Goal: Task Accomplishment & Management: Complete application form

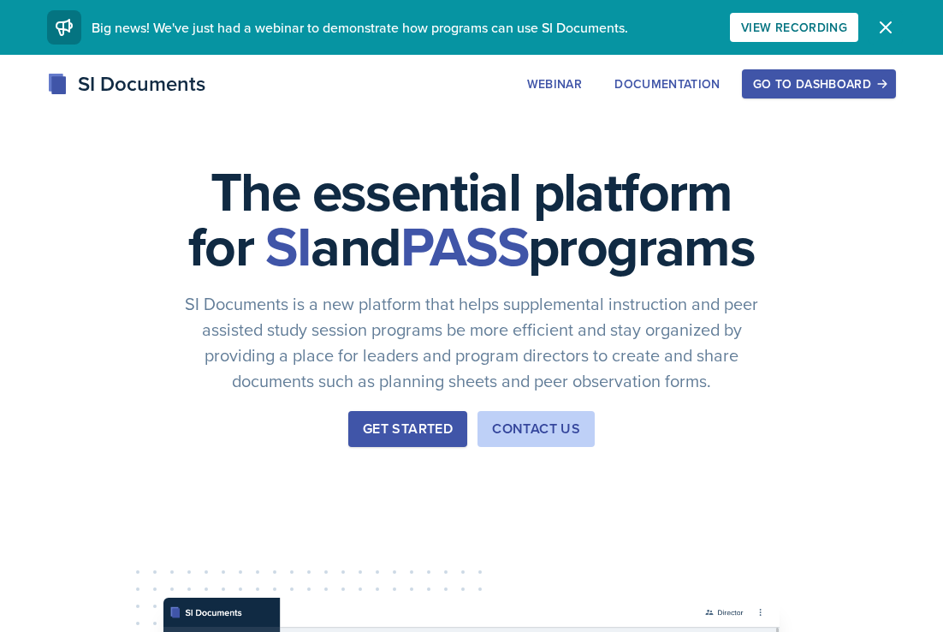
click at [876, 30] on icon "button" at bounding box center [886, 27] width 21 height 21
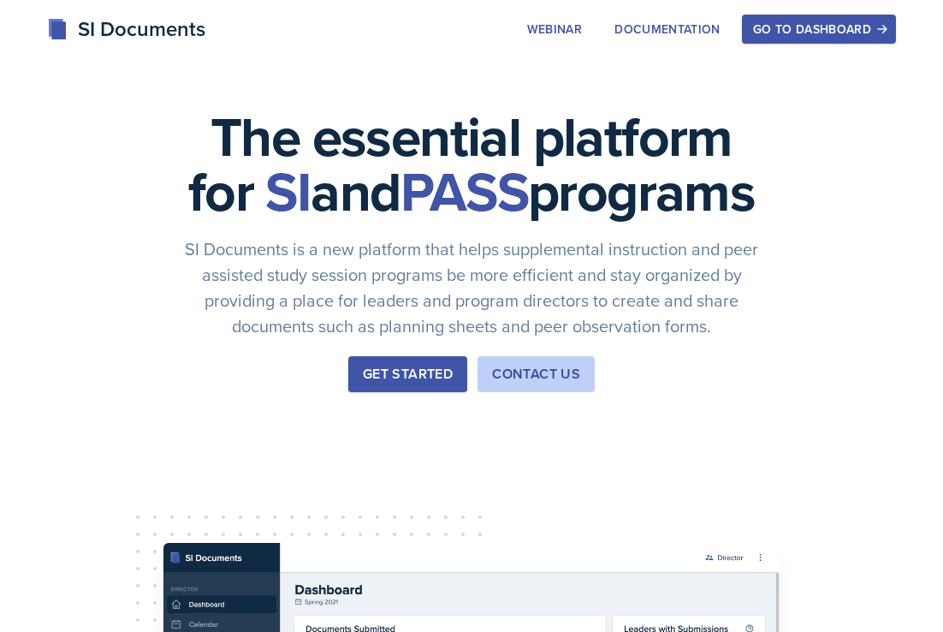
click at [831, 26] on div "Go to Dashboard" at bounding box center [819, 29] width 132 height 14
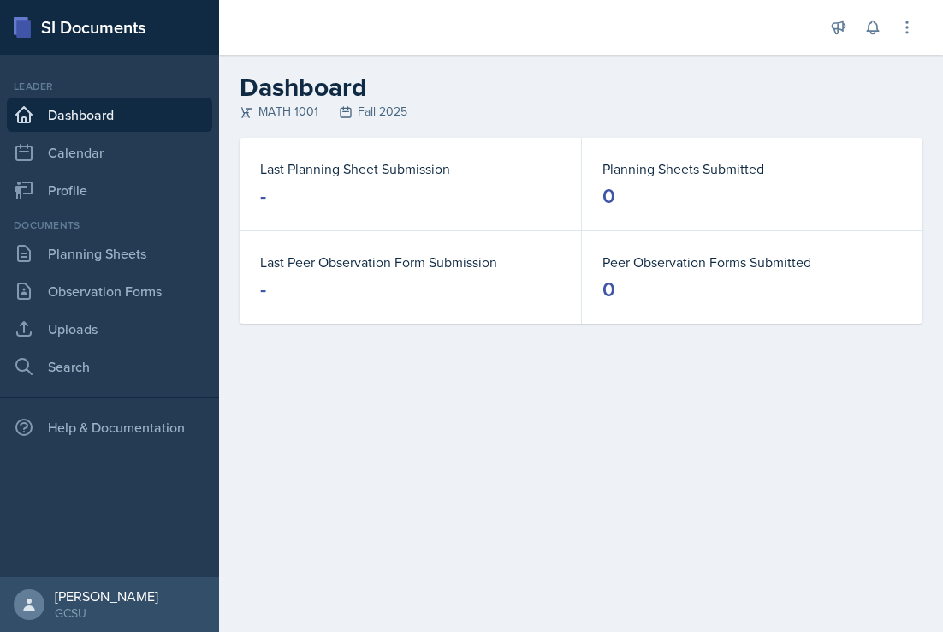
click at [457, 173] on dt "Last Planning Sheet Submission" at bounding box center [410, 168] width 300 height 21
click at [109, 335] on link "Uploads" at bounding box center [109, 329] width 205 height 34
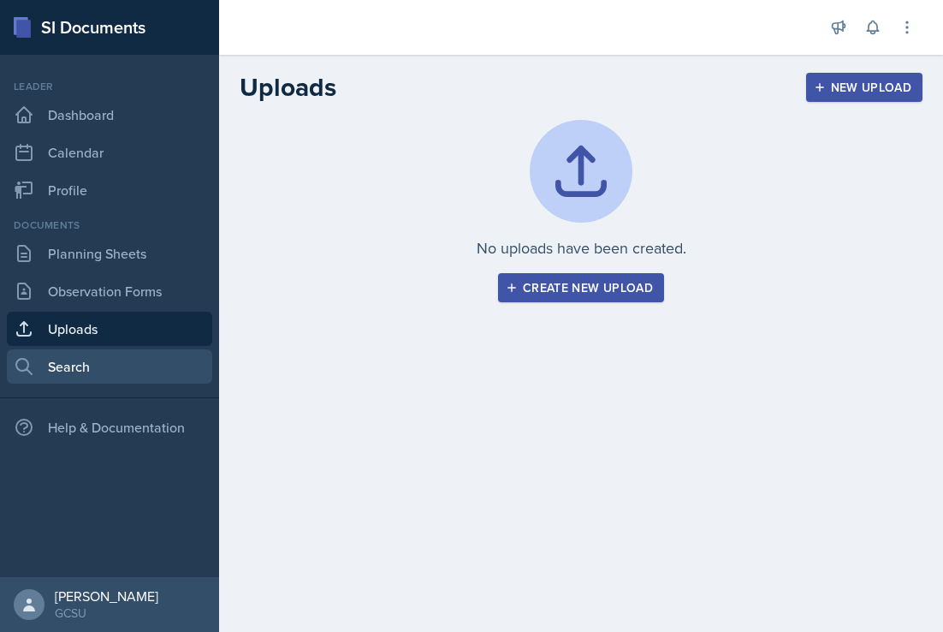
click at [108, 365] on link "Search" at bounding box center [109, 366] width 205 height 34
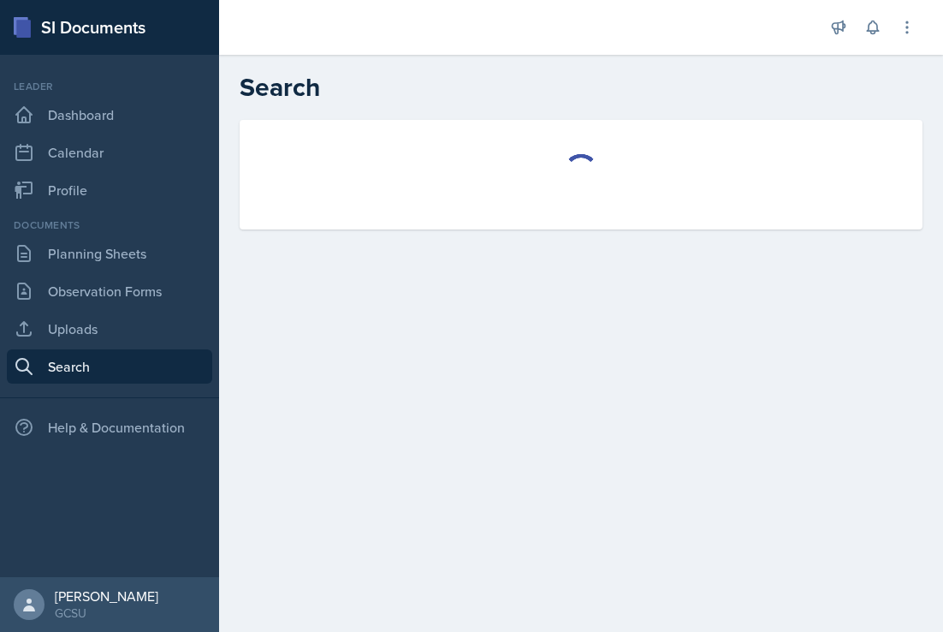
select select "all"
select select "1"
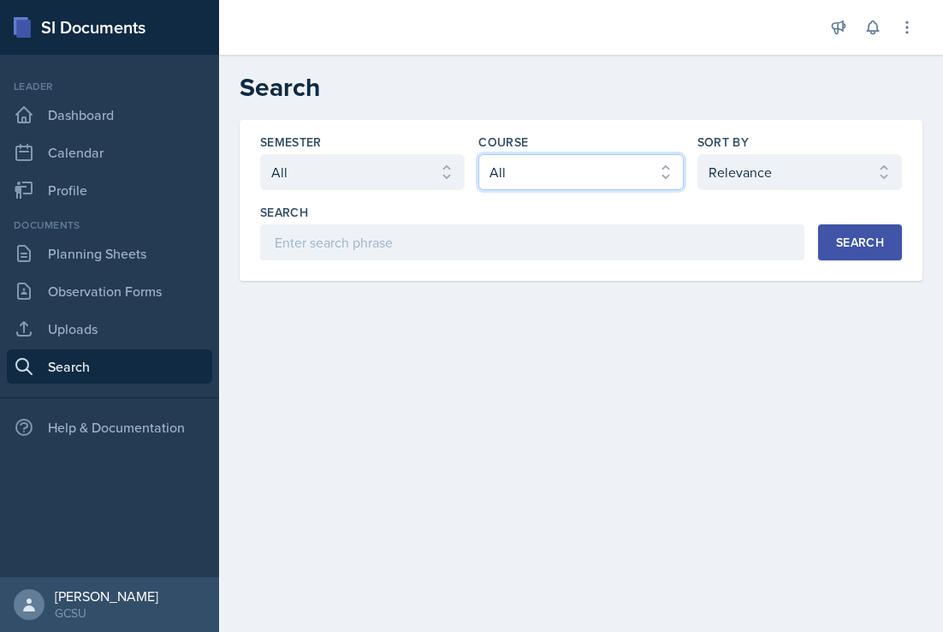
select select "c791e157-50e7-4c52-bb41-8889e21dc1fd"
click at [876, 236] on div "Search" at bounding box center [860, 242] width 48 height 14
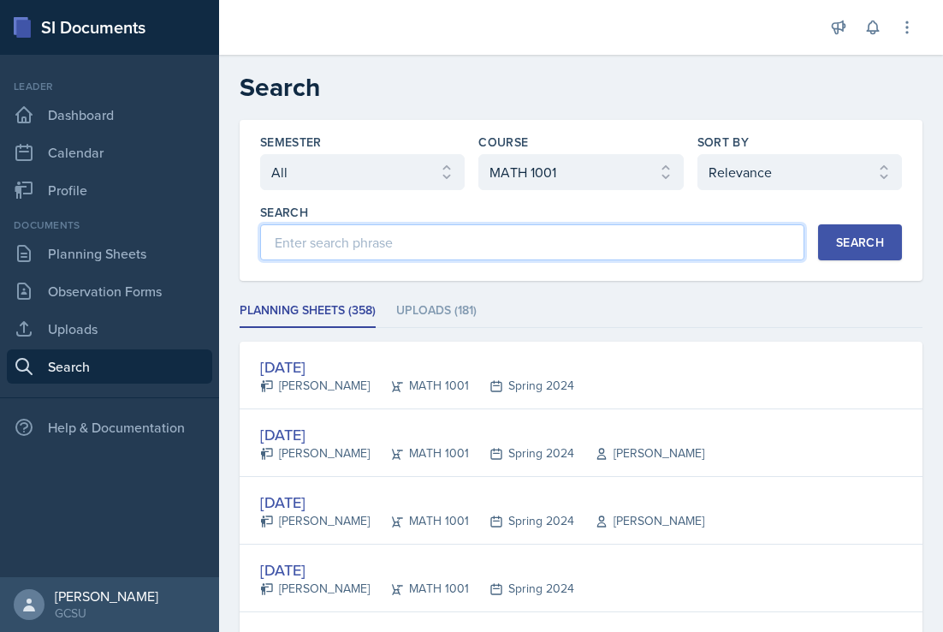
click at [448, 228] on input at bounding box center [532, 242] width 544 height 36
type input "first"
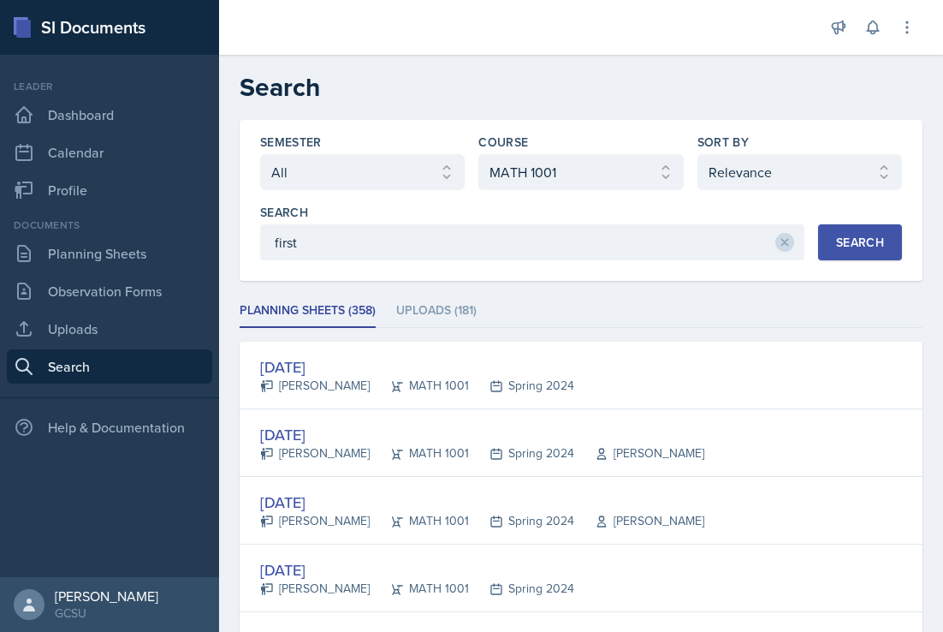
click at [849, 222] on div "Search first Search" at bounding box center [581, 232] width 642 height 56
click at [849, 237] on div "Search" at bounding box center [860, 242] width 48 height 14
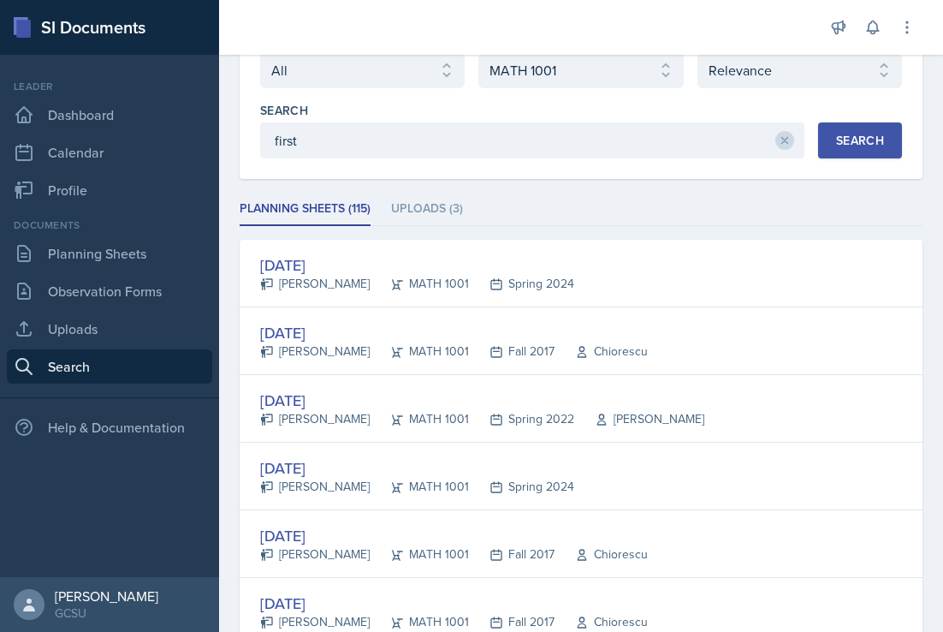
scroll to position [119, 0]
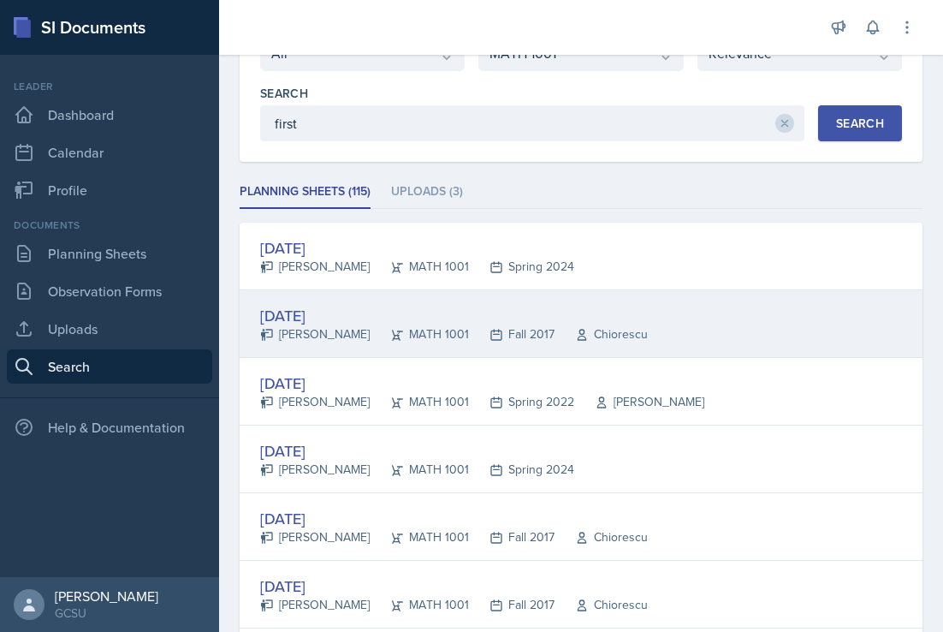
click at [532, 310] on div "[DATE]" at bounding box center [454, 315] width 388 height 23
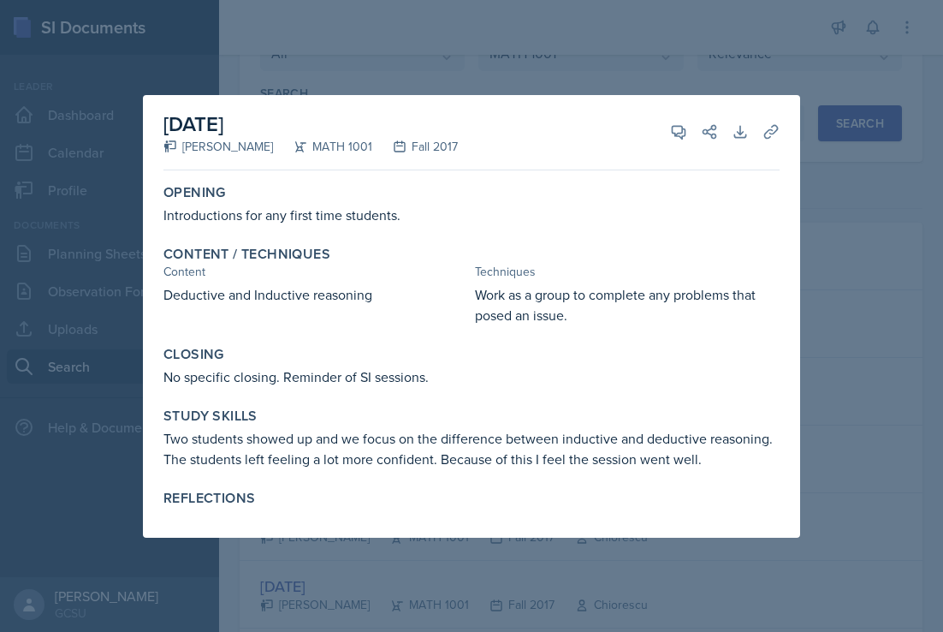
scroll to position [0, 0]
click at [494, 376] on div "No specific closing. Reminder of SI sessions." at bounding box center [471, 376] width 616 height 21
click at [520, 346] on div "Closing" at bounding box center [471, 354] width 616 height 17
click at [801, 242] on div at bounding box center [471, 316] width 943 height 632
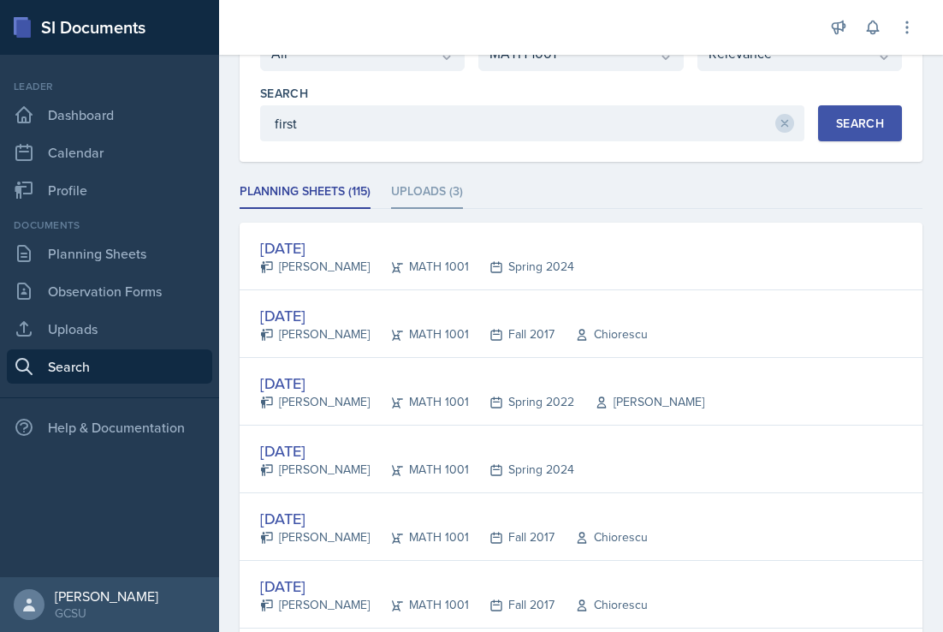
click at [421, 193] on li "Uploads (3)" at bounding box center [427, 191] width 72 height 33
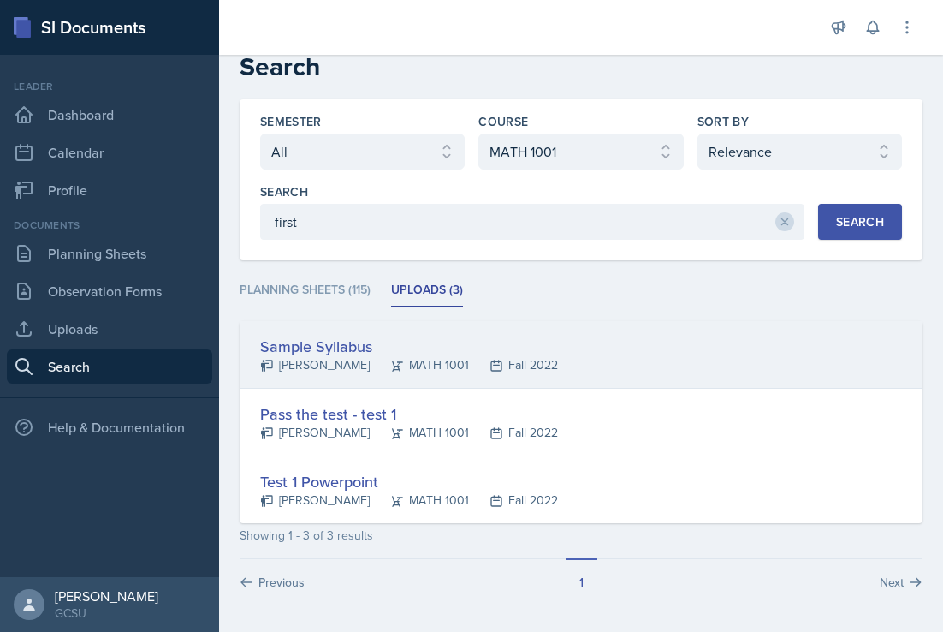
click at [313, 348] on div "Sample Syllabus" at bounding box center [409, 346] width 298 height 23
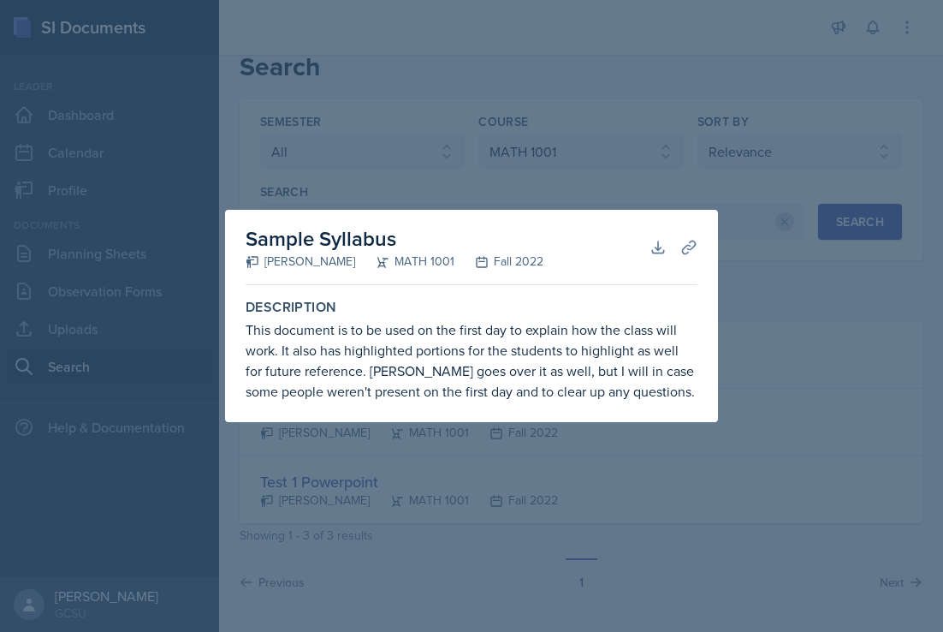
scroll to position [0, 0]
click at [783, 362] on div at bounding box center [471, 316] width 943 height 632
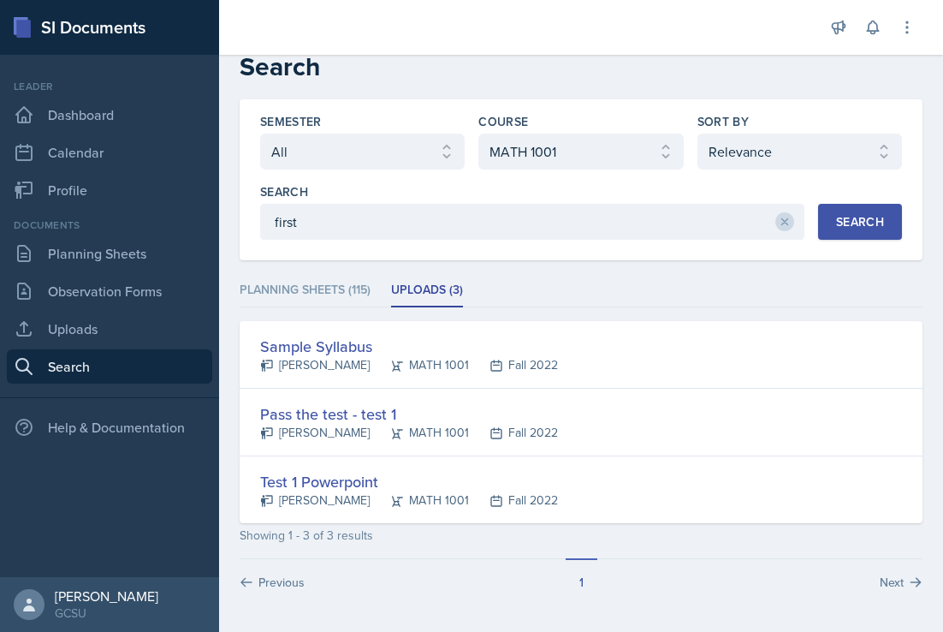
click at [783, 362] on div at bounding box center [471, 316] width 943 height 632
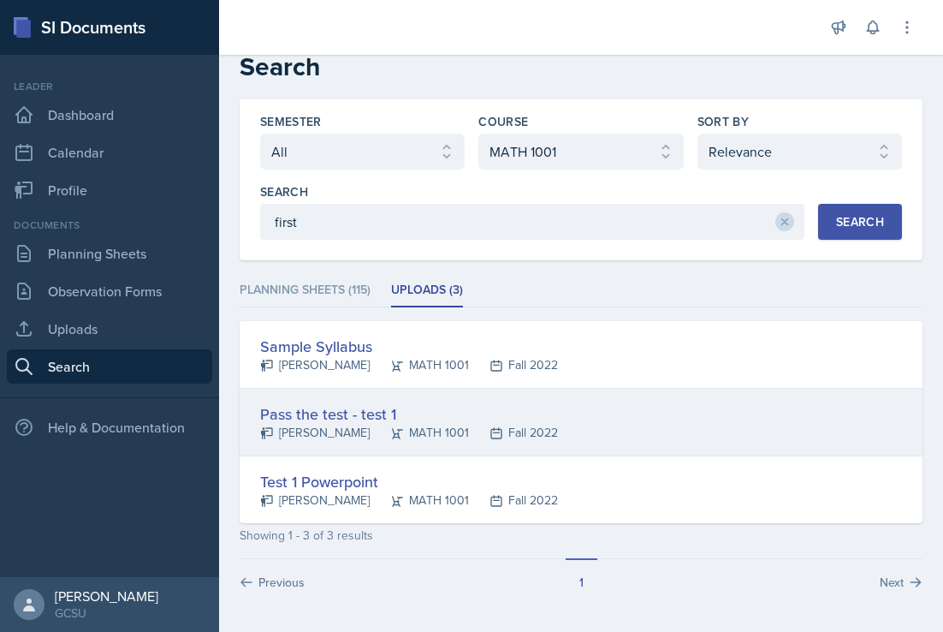
click at [586, 429] on div "Pass the test - test 1 [PERSON_NAME] MATH 1001 Fall 2022" at bounding box center [581, 423] width 683 height 68
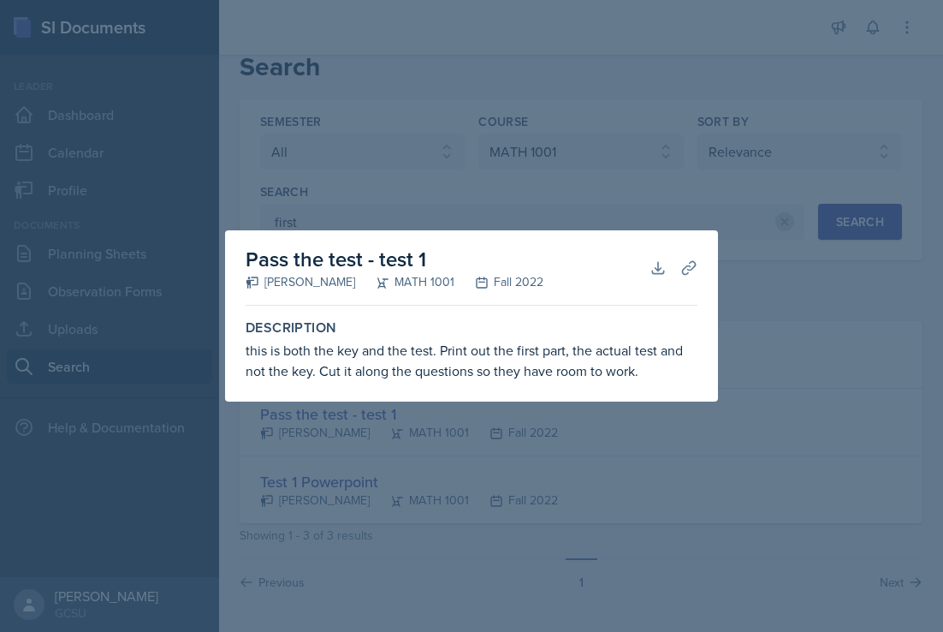
click at [752, 314] on div at bounding box center [471, 316] width 943 height 632
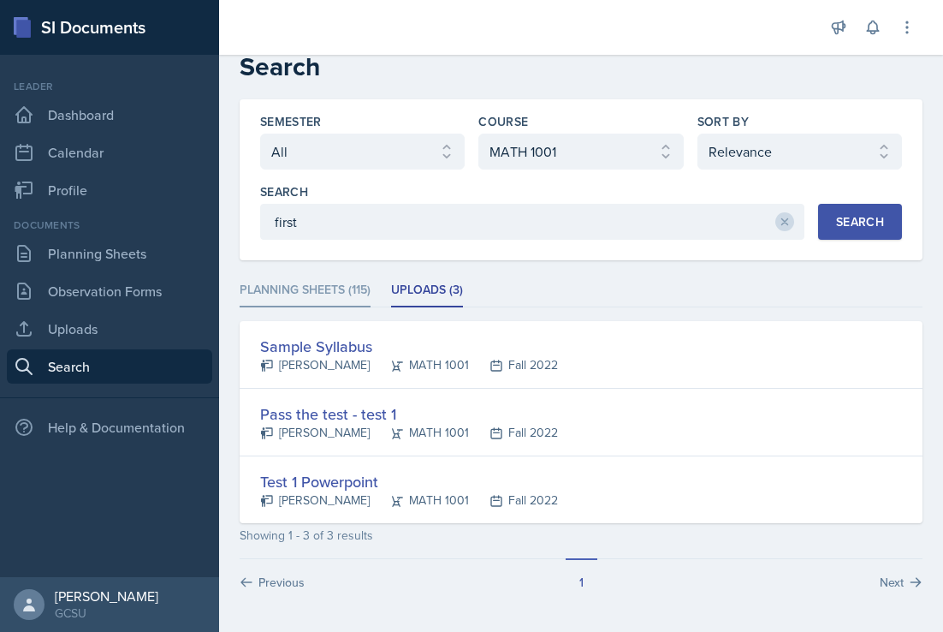
click at [300, 290] on li "Planning Sheets (115)" at bounding box center [305, 290] width 131 height 33
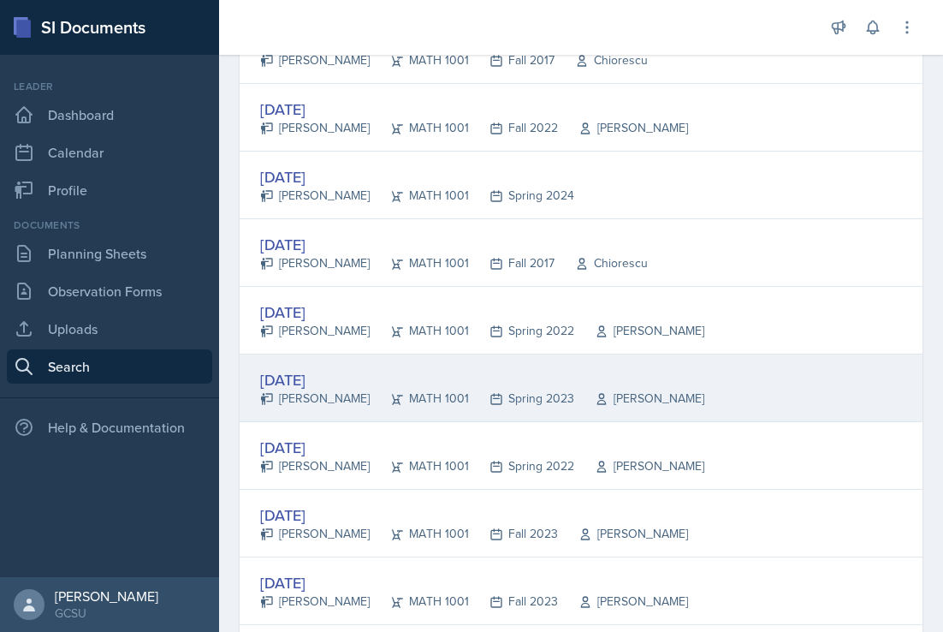
scroll to position [1009, 0]
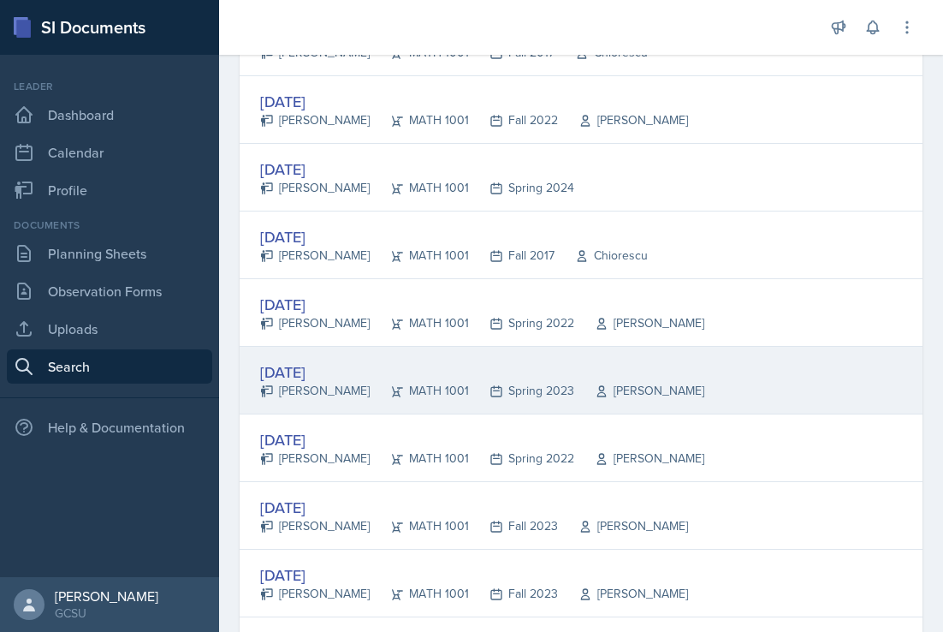
click at [434, 361] on div "[DATE]" at bounding box center [482, 371] width 444 height 23
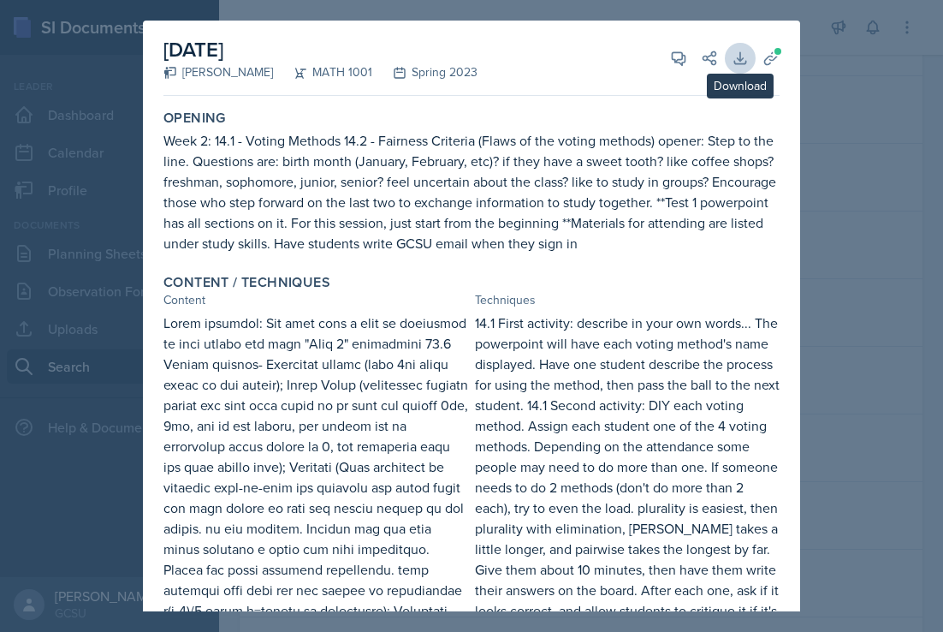
click at [733, 56] on icon at bounding box center [740, 58] width 17 height 17
click at [37, 210] on div at bounding box center [471, 316] width 943 height 632
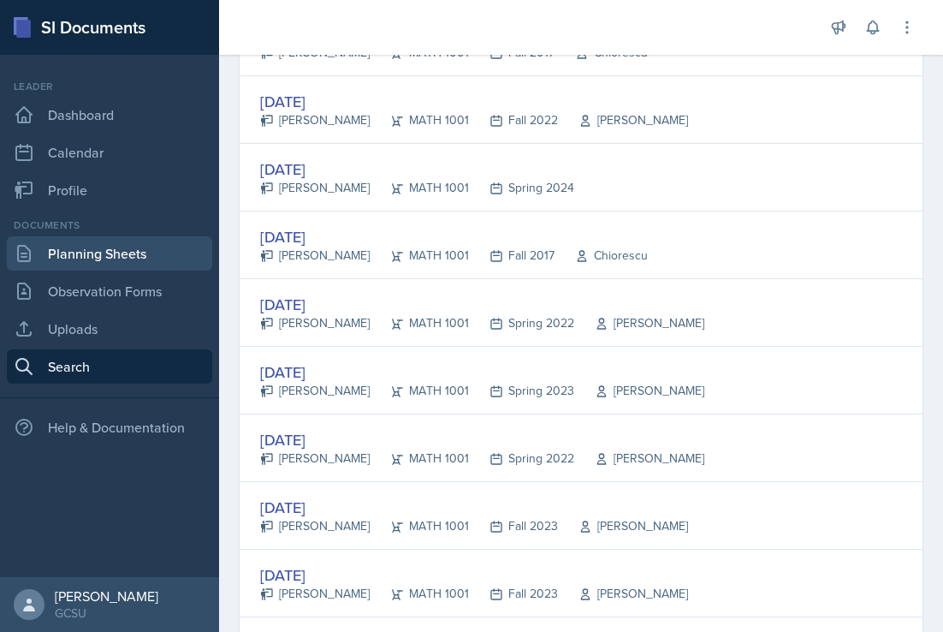
click at [92, 252] on link "Planning Sheets" at bounding box center [109, 253] width 205 height 34
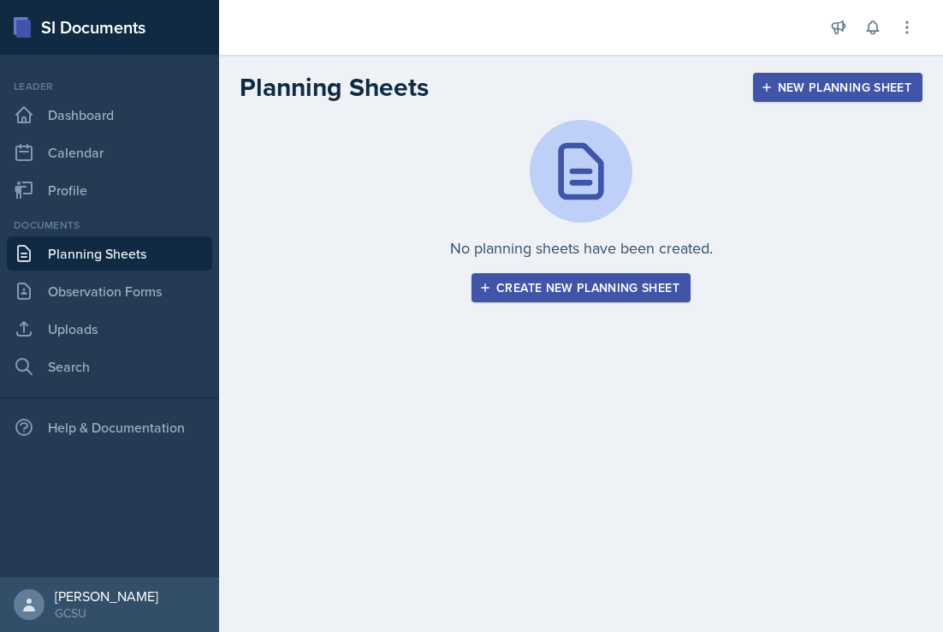
click at [565, 276] on button "Create new planning sheet" at bounding box center [581, 287] width 219 height 29
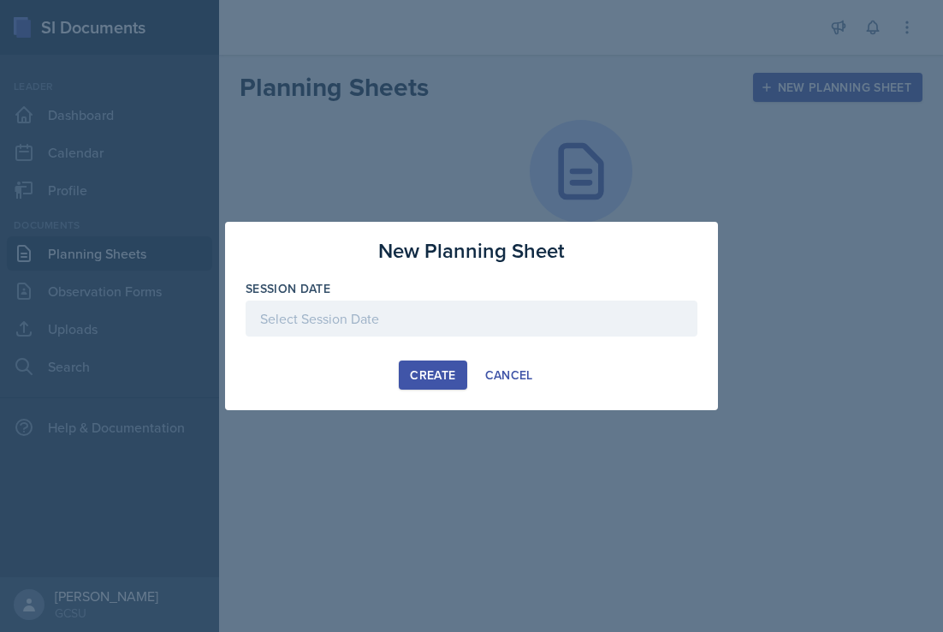
click at [474, 317] on div at bounding box center [472, 318] width 452 height 36
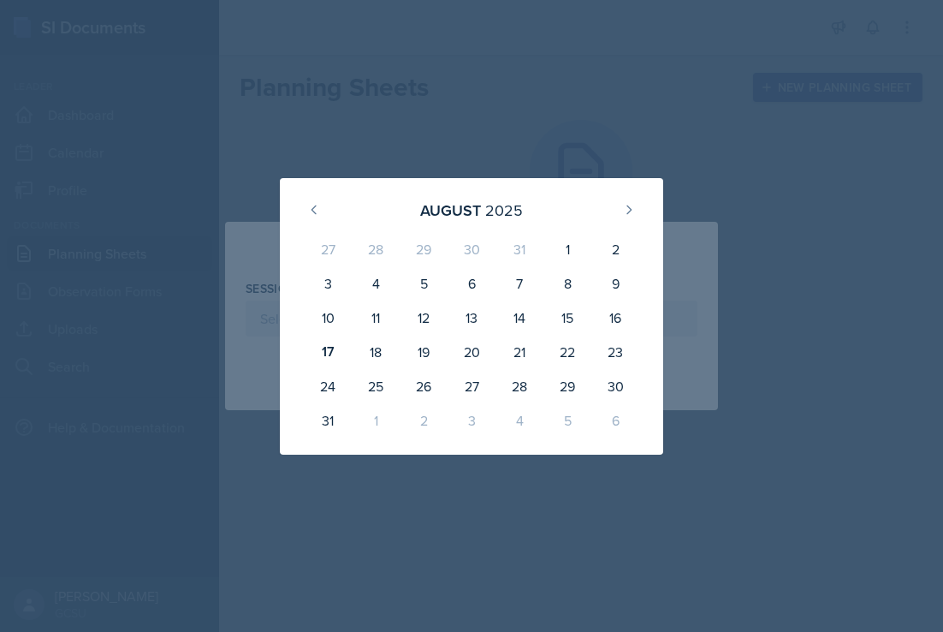
click at [605, 150] on div at bounding box center [471, 316] width 943 height 632
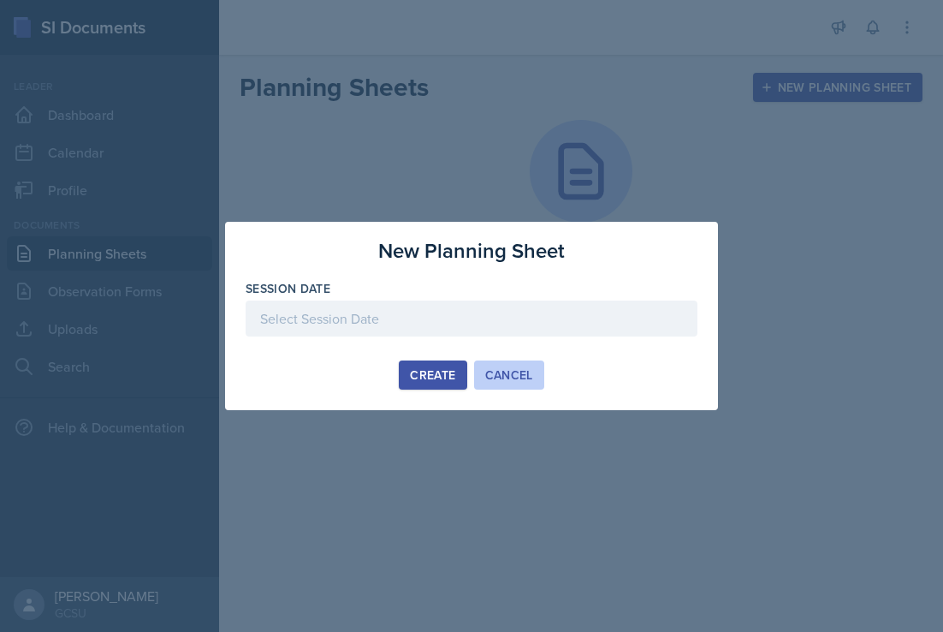
click at [497, 378] on div "Cancel" at bounding box center [509, 375] width 48 height 14
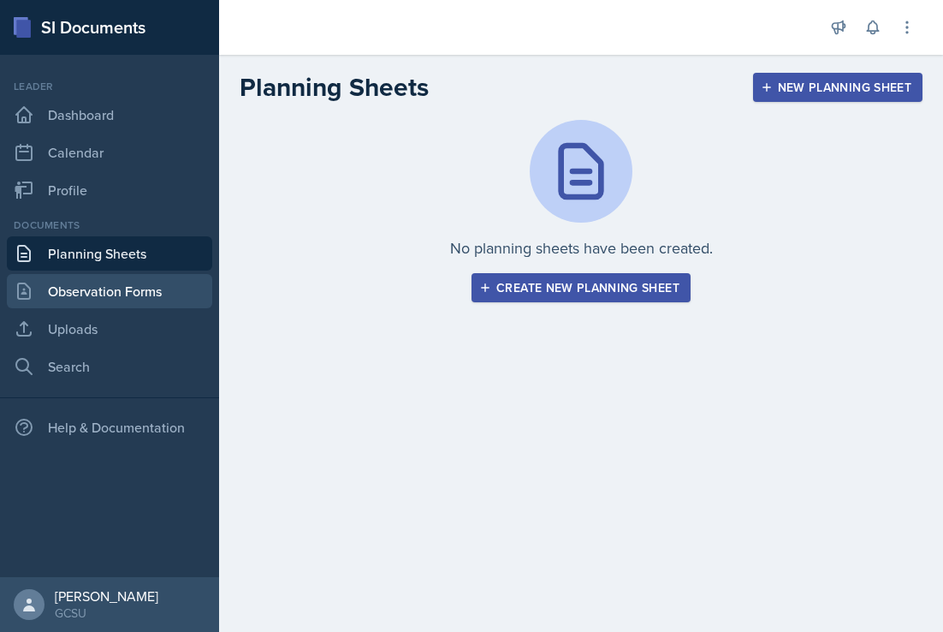
click at [140, 289] on link "Observation Forms" at bounding box center [109, 291] width 205 height 34
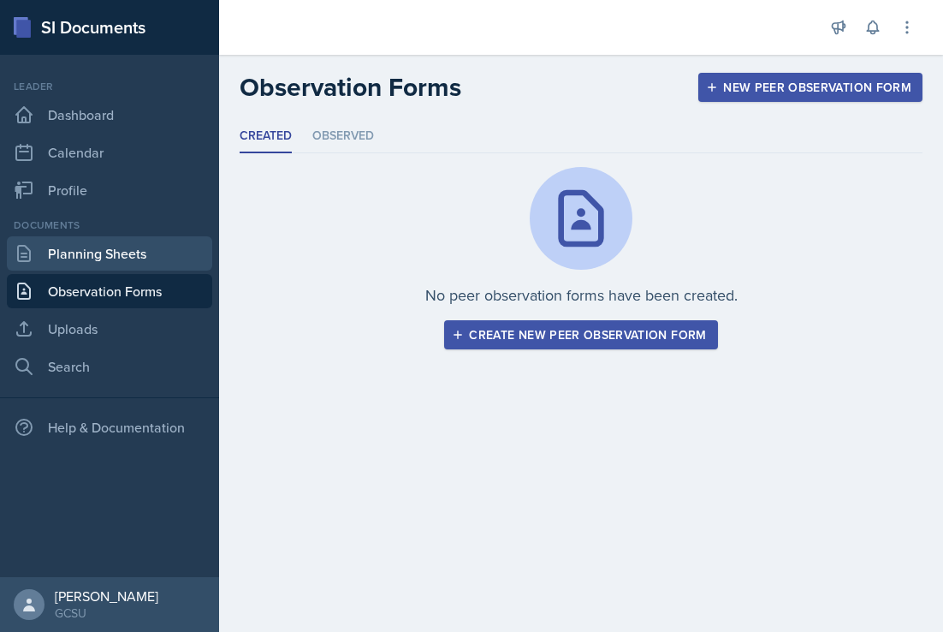
click at [158, 244] on link "Planning Sheets" at bounding box center [109, 253] width 205 height 34
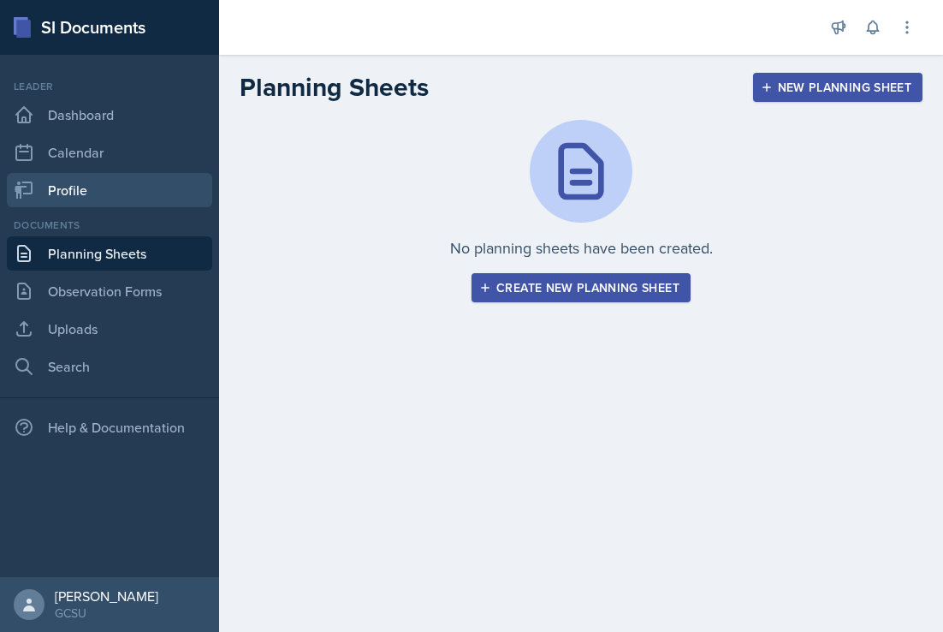
click at [156, 178] on link "Profile" at bounding box center [109, 190] width 205 height 34
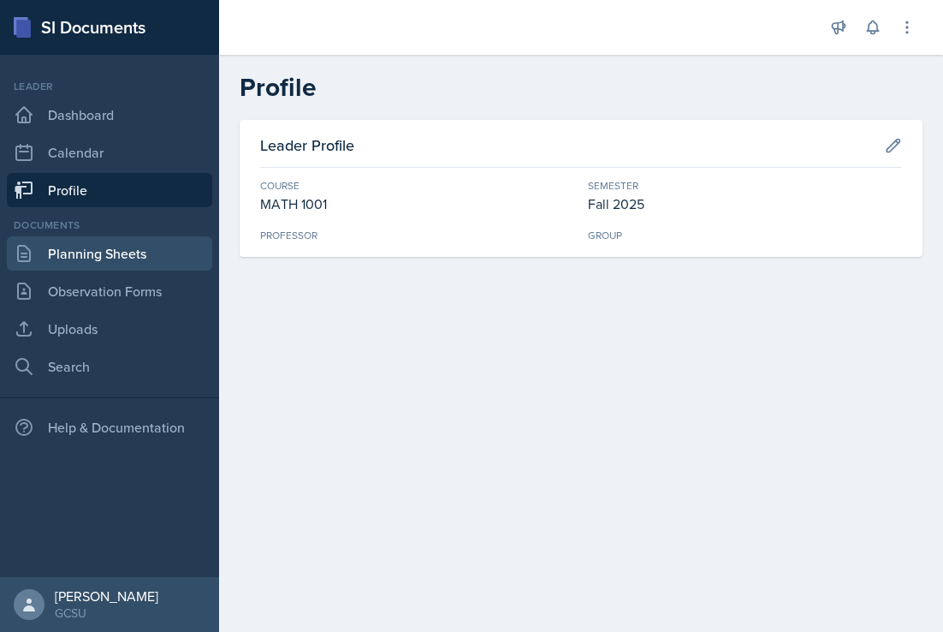
click at [131, 253] on link "Planning Sheets" at bounding box center [109, 253] width 205 height 34
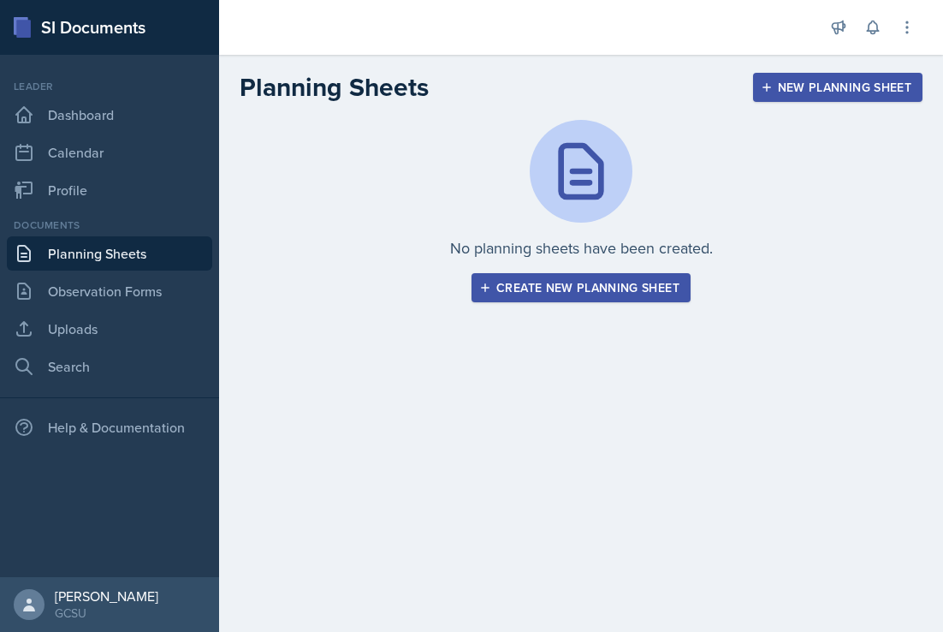
click at [596, 285] on div "Create new planning sheet" at bounding box center [581, 288] width 197 height 14
